Goal: Transaction & Acquisition: Purchase product/service

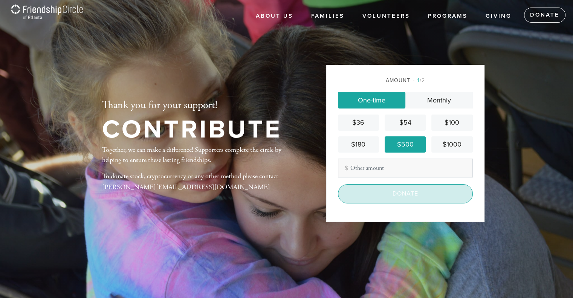
click at [410, 190] on input "Donate" at bounding box center [405, 193] width 135 height 19
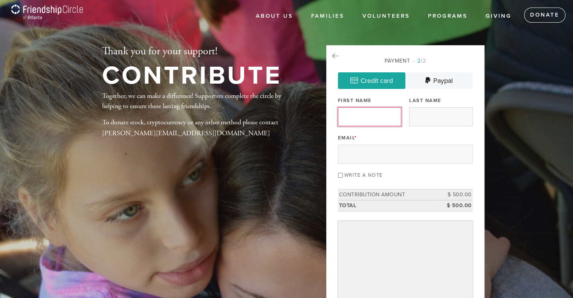
click at [365, 119] on input "First Name" at bounding box center [369, 116] width 63 height 19
type input "stewart"
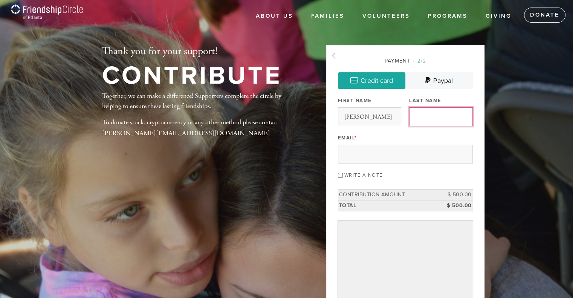
type input "levy"
type input "srlevy@att.net"
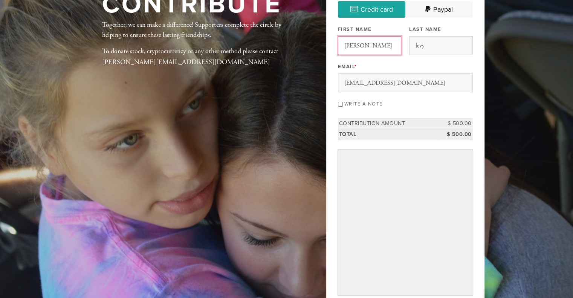
scroll to position [72, 0]
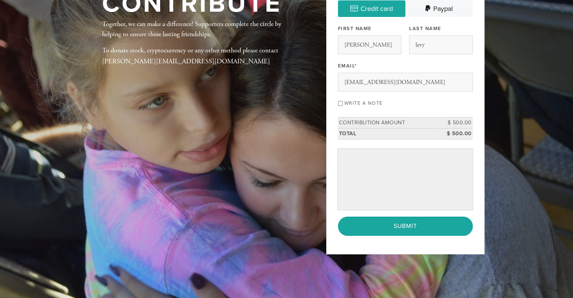
click at [340, 102] on input "Write a note" at bounding box center [340, 103] width 5 height 5
checkbox input "true"
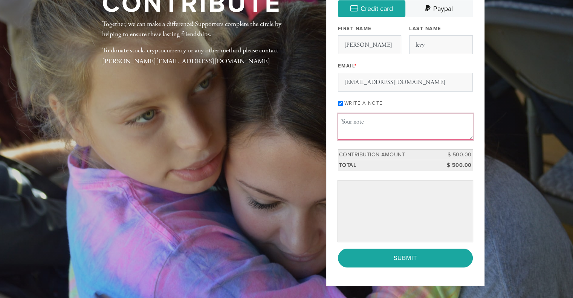
click at [342, 120] on textarea "Message or dedication" at bounding box center [405, 127] width 135 height 26
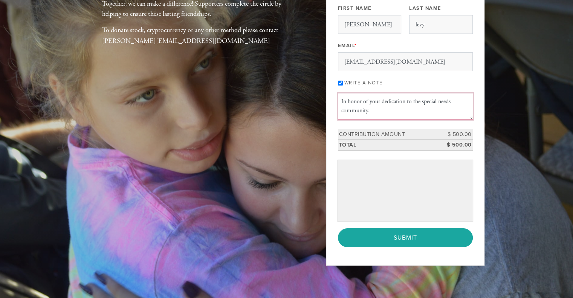
scroll to position [94, 0]
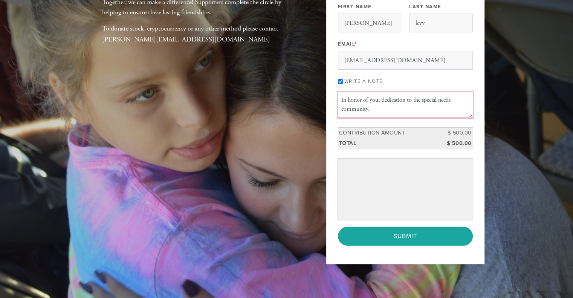
type textarea "In honor of your dedication to the special needs community."
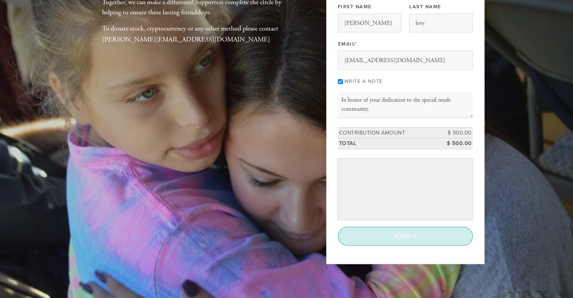
click at [407, 231] on input "Submit" at bounding box center [405, 236] width 135 height 19
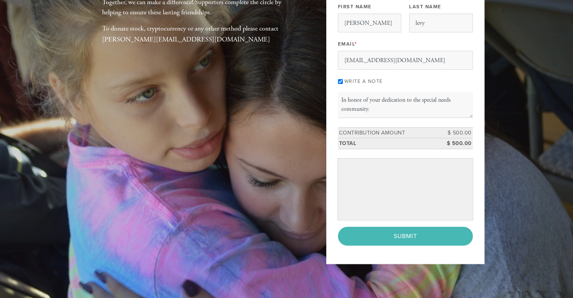
click at [406, 233] on div "< Previous Page Submit" at bounding box center [405, 236] width 135 height 19
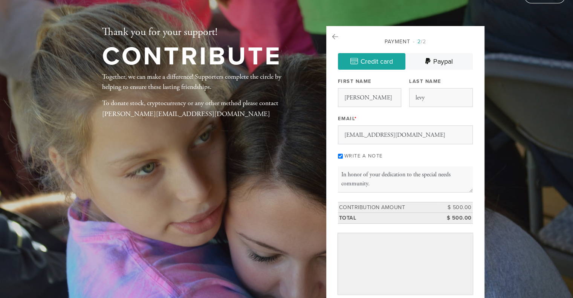
scroll to position [18, 0]
